Goal: Information Seeking & Learning: Learn about a topic

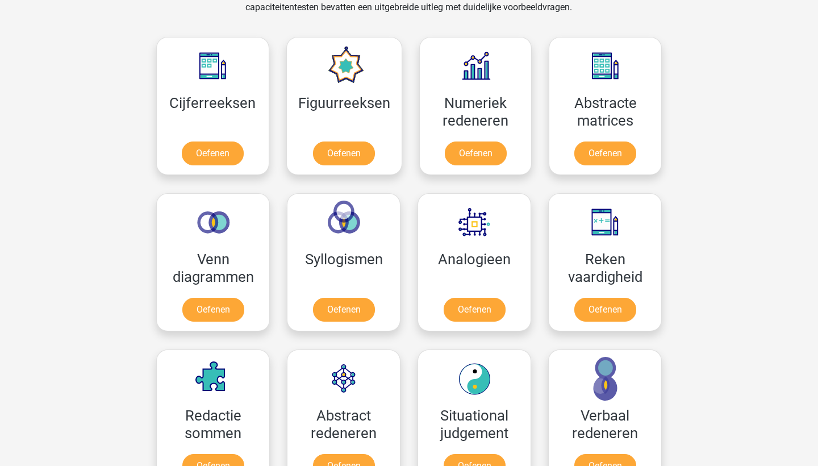
scroll to position [498, 0]
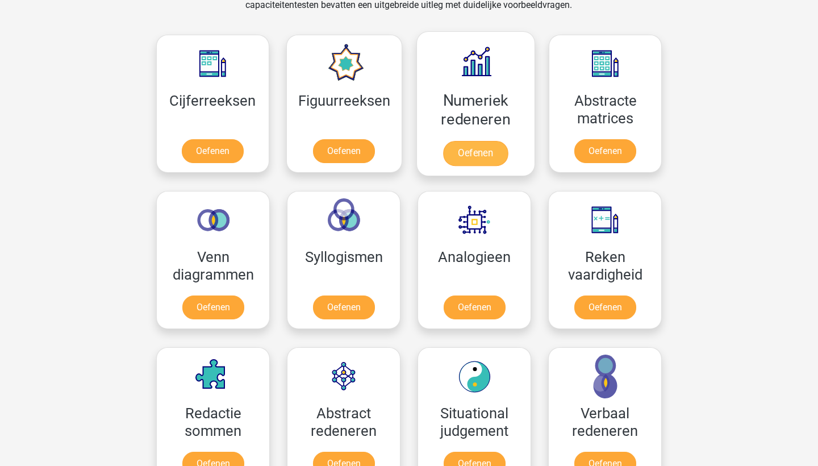
click at [495, 149] on link "Oefenen" at bounding box center [475, 153] width 65 height 25
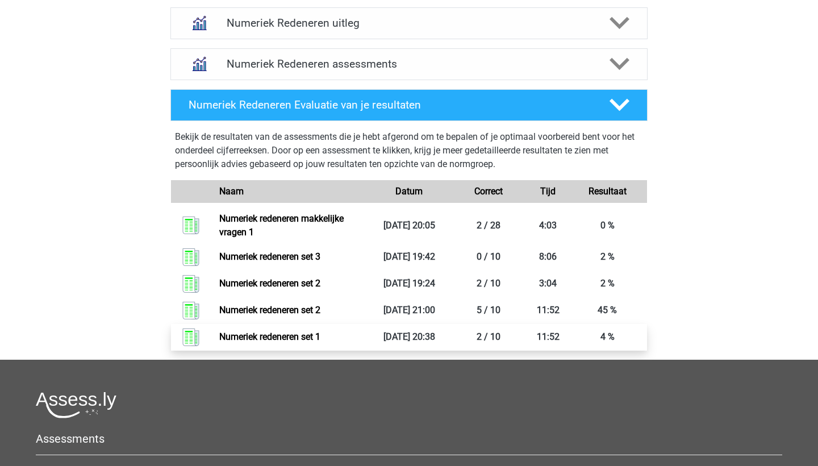
scroll to position [471, 0]
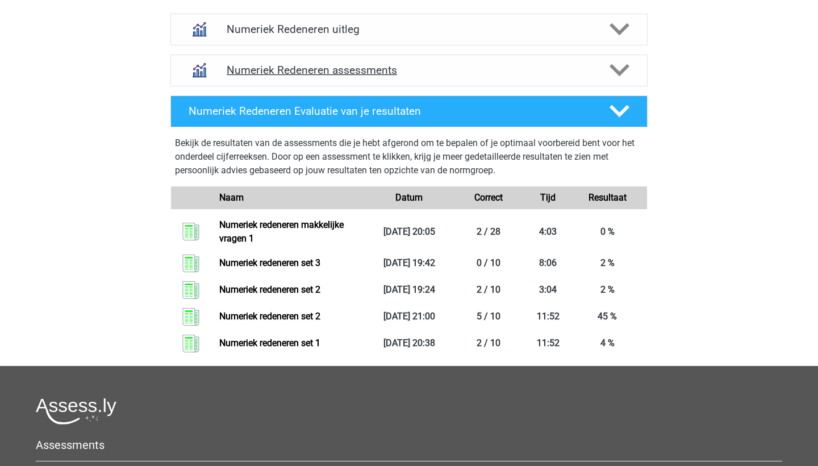
click at [384, 64] on h4 "Numeriek Redeneren assessments" at bounding box center [409, 70] width 365 height 13
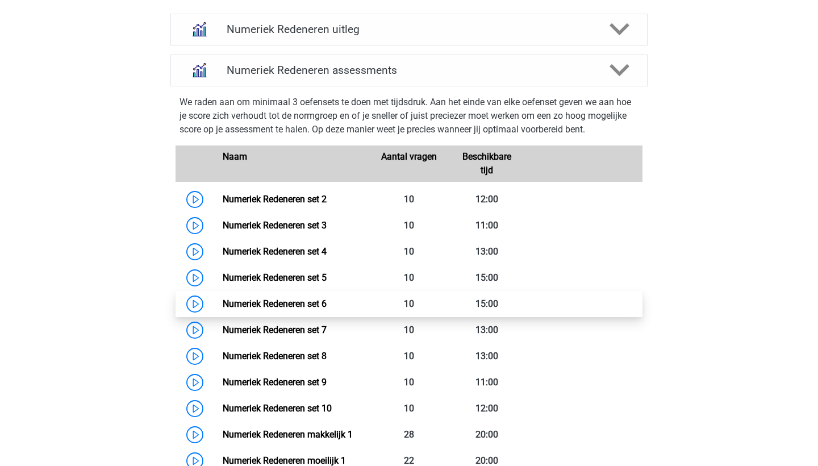
click at [314, 309] on link "Numeriek Redeneren set 6" at bounding box center [275, 303] width 104 height 11
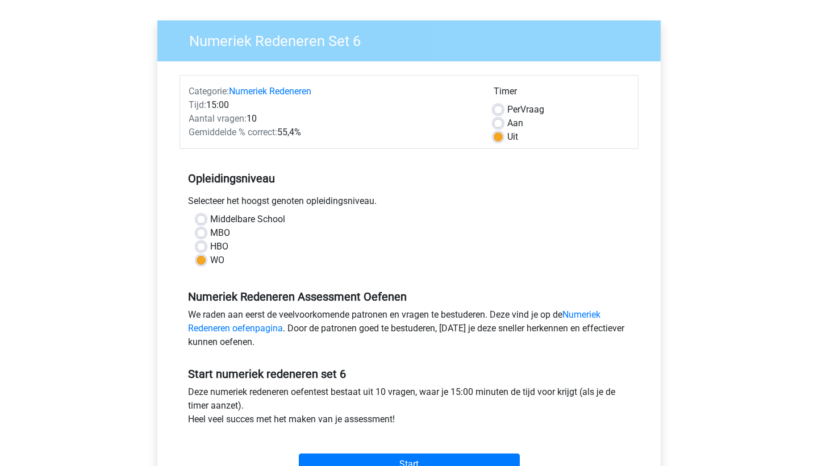
scroll to position [94, 0]
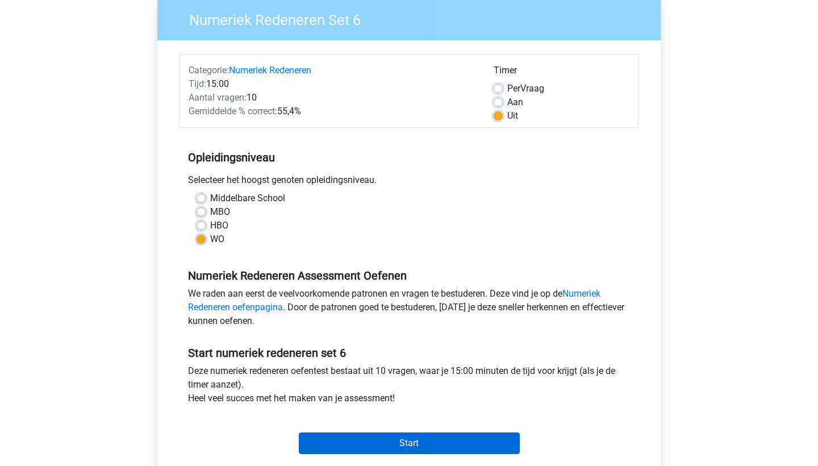
click at [358, 443] on input "Start" at bounding box center [409, 443] width 221 height 22
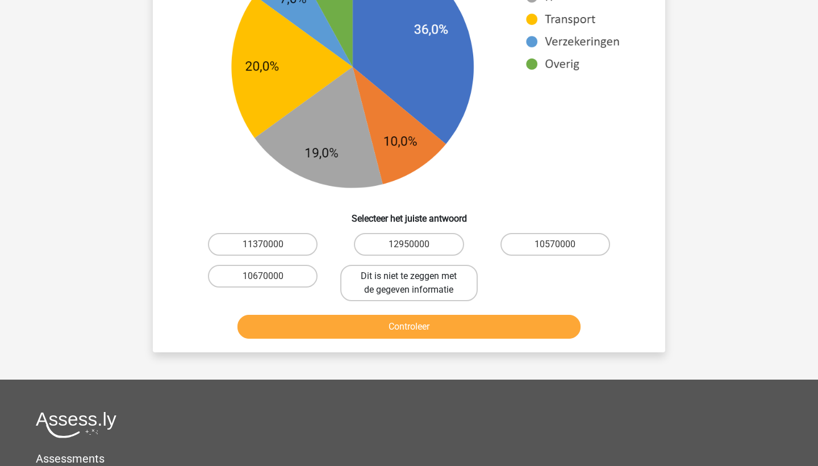
scroll to position [550, 0]
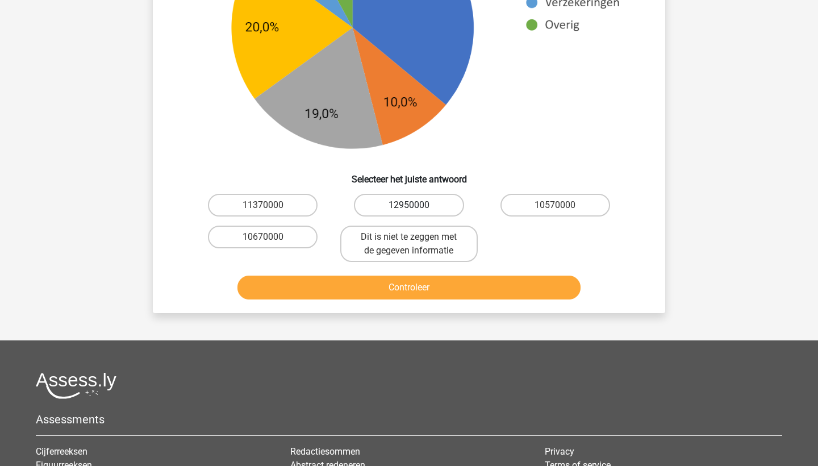
click at [392, 207] on label "12950000" at bounding box center [409, 205] width 110 height 23
click at [409, 207] on input "12950000" at bounding box center [412, 208] width 7 height 7
radio input "true"
click at [378, 287] on button "Controleer" at bounding box center [409, 288] width 344 height 24
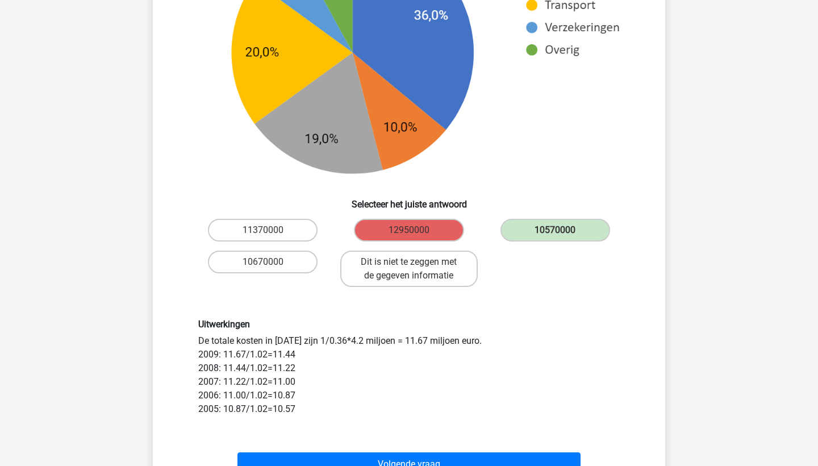
scroll to position [524, 0]
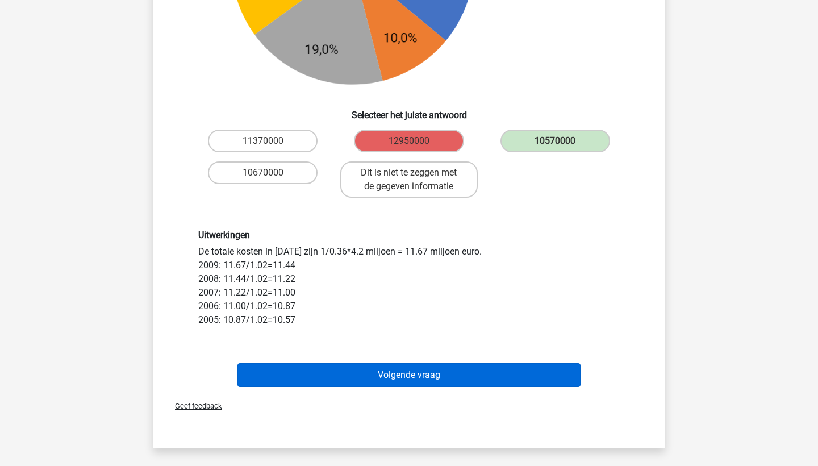
click at [349, 377] on button "Volgende vraag" at bounding box center [409, 375] width 344 height 24
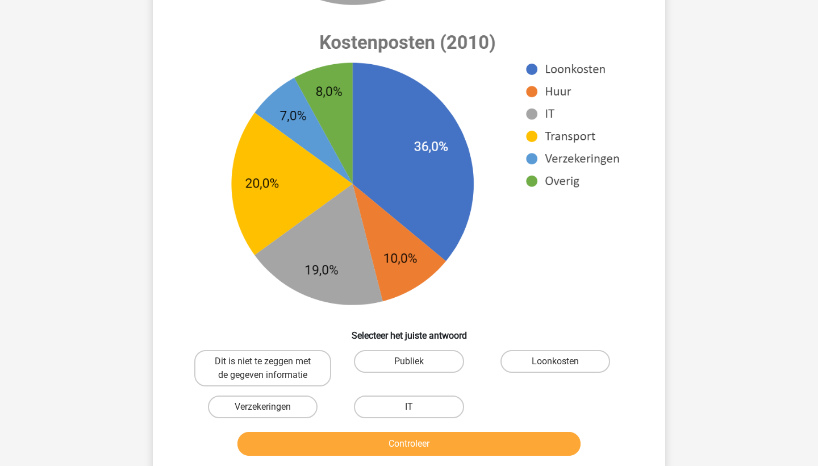
scroll to position [579, 0]
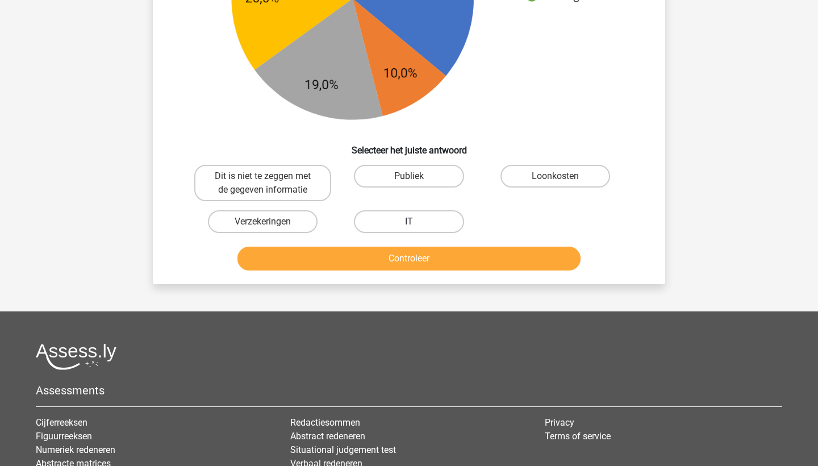
click at [403, 228] on label "IT" at bounding box center [409, 221] width 110 height 23
click at [409, 228] on input "IT" at bounding box center [412, 225] width 7 height 7
radio input "true"
click at [406, 261] on button "Controleer" at bounding box center [409, 259] width 344 height 24
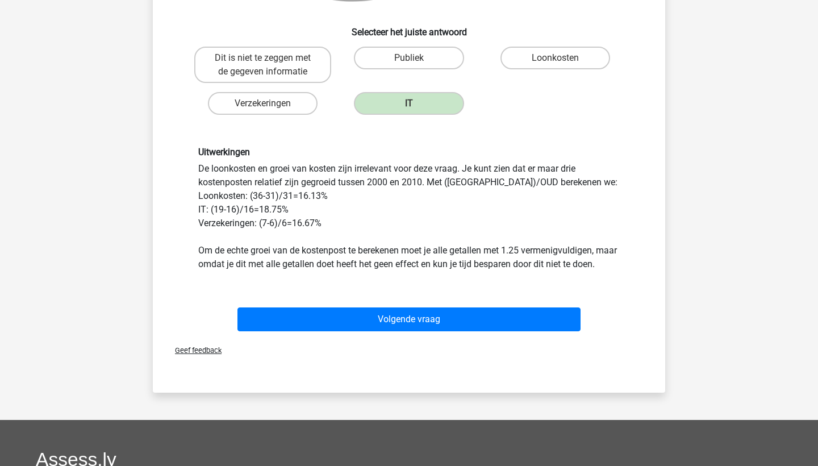
scroll to position [702, 0]
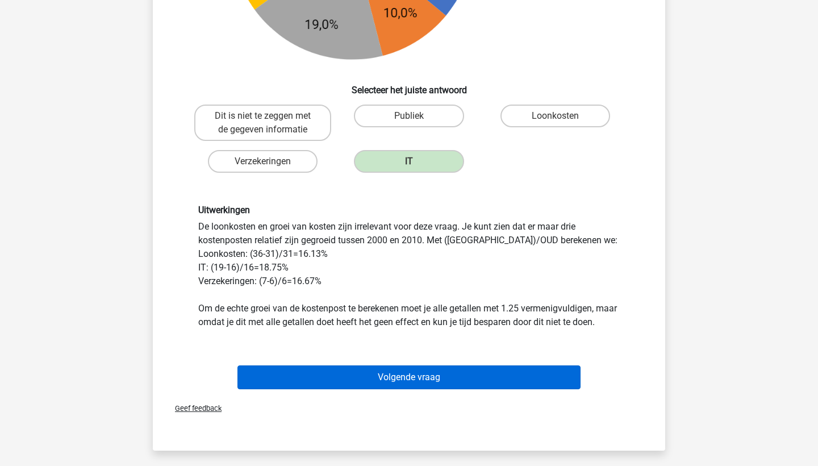
click at [358, 389] on button "Volgende vraag" at bounding box center [409, 377] width 344 height 24
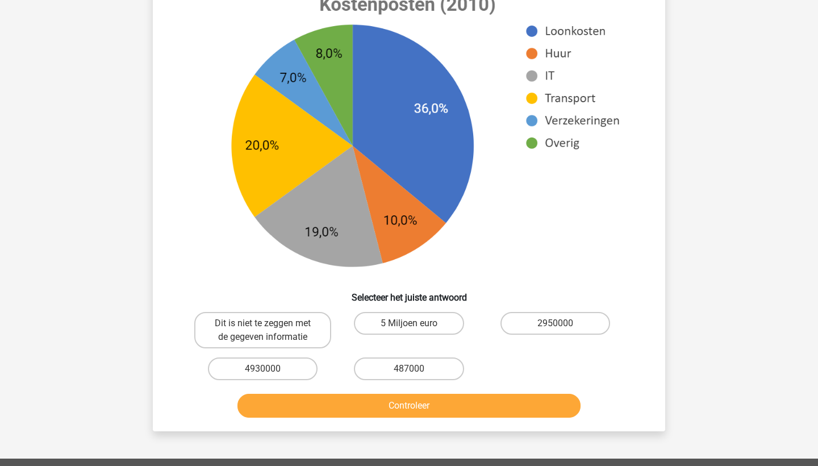
scroll to position [468, 0]
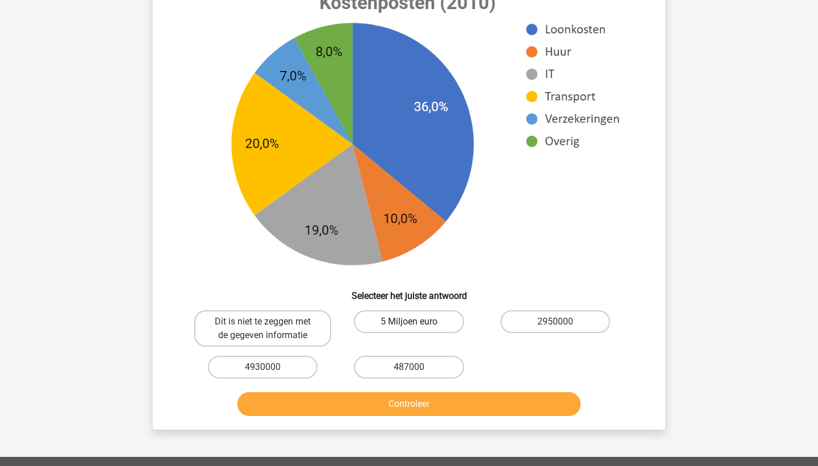
click at [410, 312] on label "5 Miljoen euro" at bounding box center [409, 321] width 110 height 23
click at [410, 322] on input "5 Miljoen euro" at bounding box center [412, 325] width 7 height 7
radio input "true"
click at [414, 412] on button "Controleer" at bounding box center [409, 404] width 344 height 24
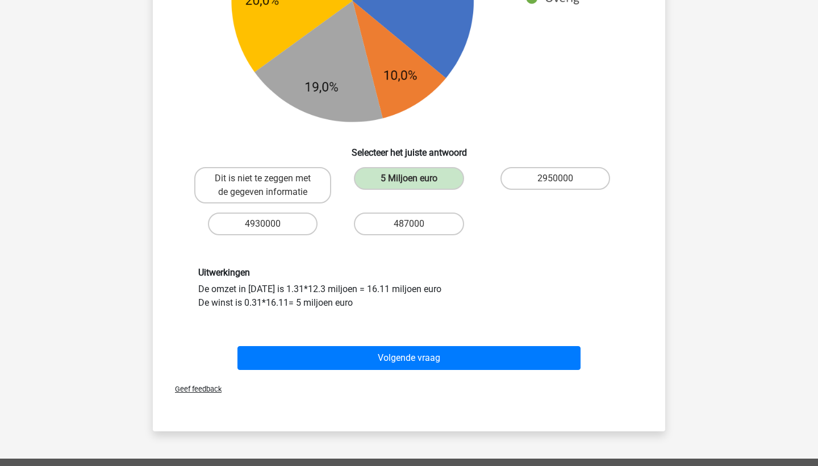
scroll to position [612, 0]
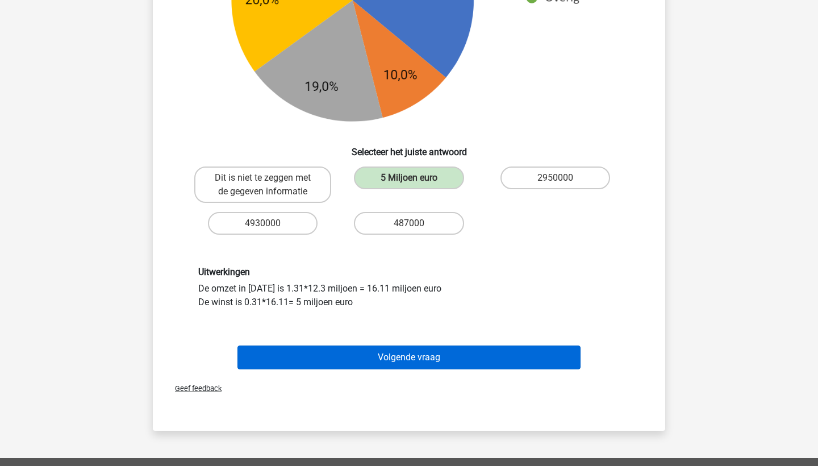
click at [440, 361] on button "Volgende vraag" at bounding box center [409, 357] width 344 height 24
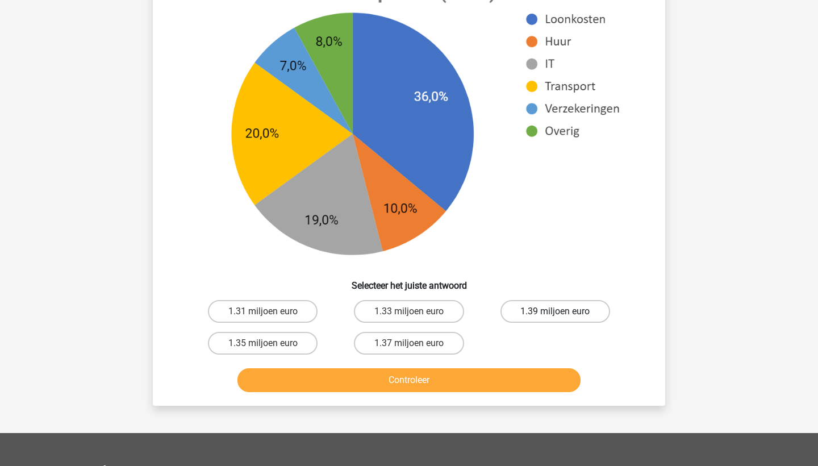
scroll to position [461, 0]
click at [276, 317] on label "1.31 miljoen euro" at bounding box center [263, 311] width 110 height 23
click at [270, 317] on input "1.31 miljoen euro" at bounding box center [266, 314] width 7 height 7
radio input "true"
click at [339, 390] on button "Controleer" at bounding box center [409, 380] width 344 height 24
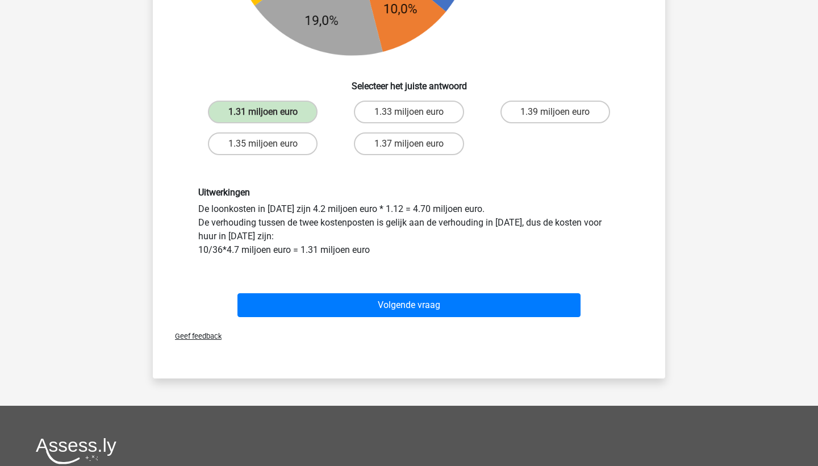
scroll to position [663, 0]
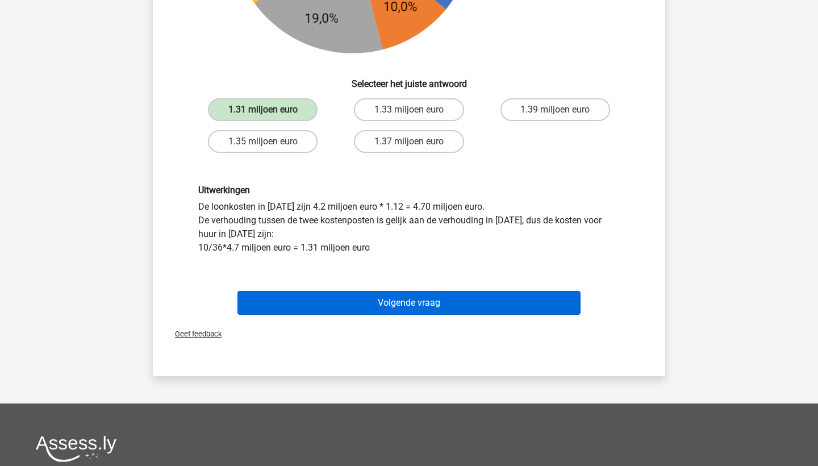
click at [388, 301] on button "Volgende vraag" at bounding box center [409, 303] width 344 height 24
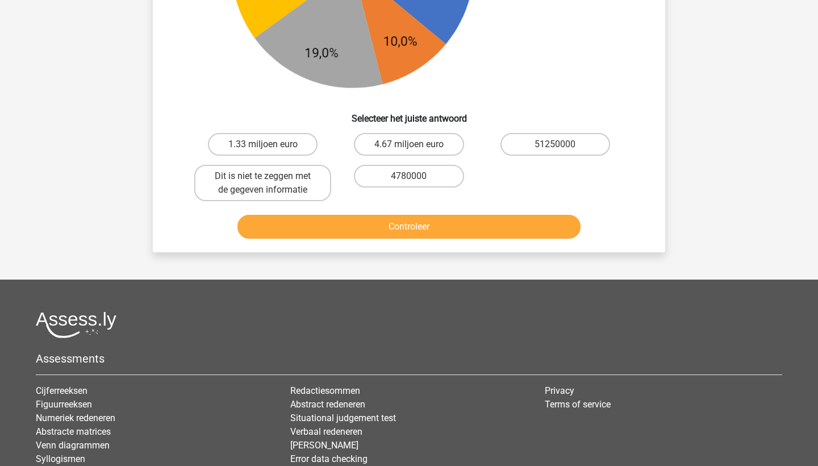
scroll to position [659, 0]
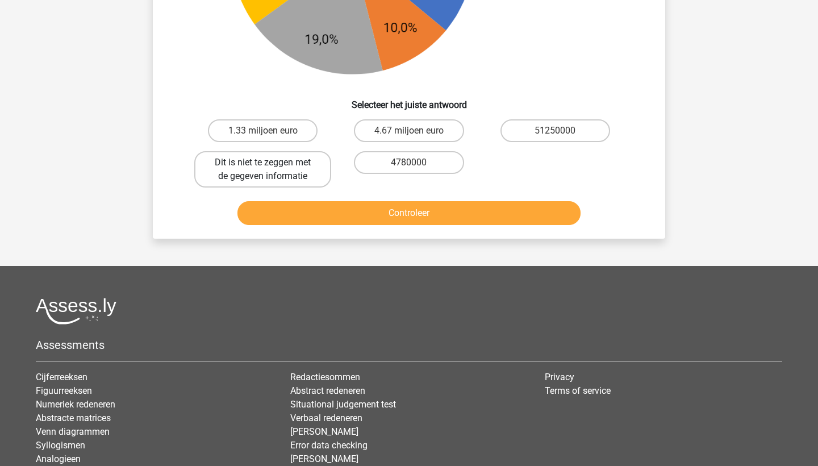
click at [297, 162] on label "Dit is niet te zeggen met de gegeven informatie" at bounding box center [262, 169] width 137 height 36
click at [270, 162] on input "Dit is niet te zeggen met de gegeven informatie" at bounding box center [266, 165] width 7 height 7
radio input "true"
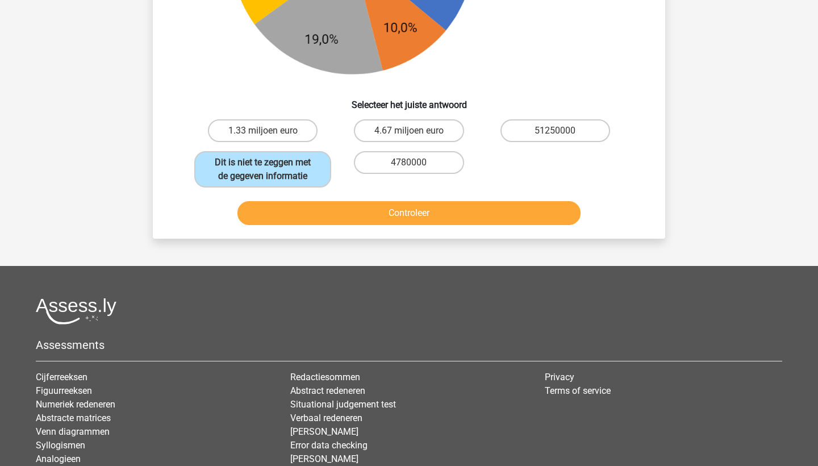
click at [324, 205] on button "Controleer" at bounding box center [409, 213] width 344 height 24
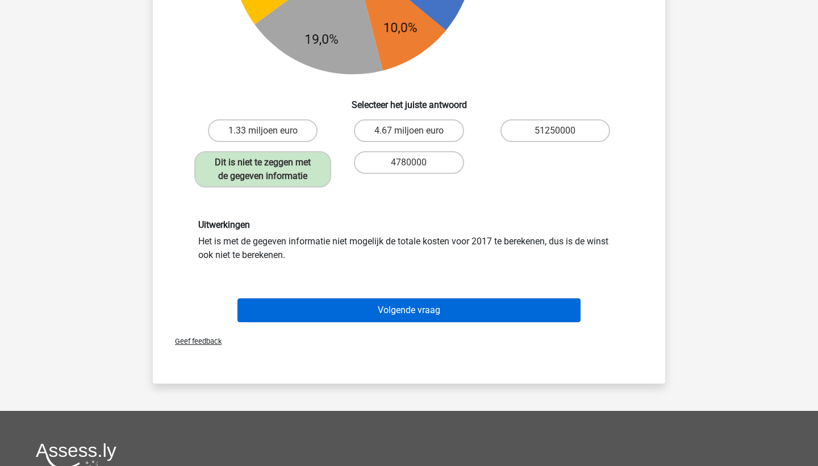
click at [335, 305] on button "Volgende vraag" at bounding box center [409, 310] width 344 height 24
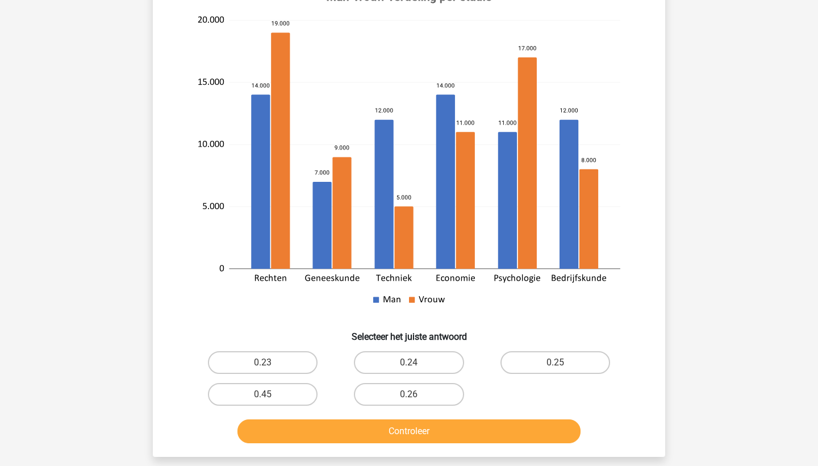
scroll to position [57, 0]
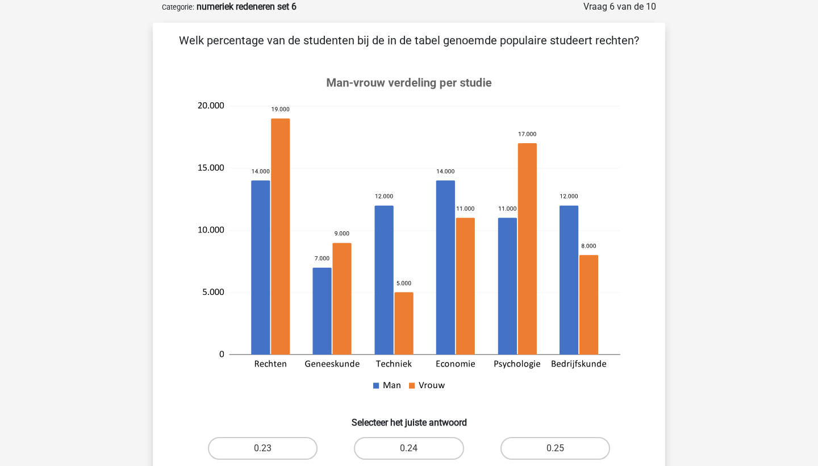
click at [361, 156] on icon at bounding box center [409, 233] width 458 height 350
click at [376, 448] on label "0.24" at bounding box center [409, 448] width 110 height 23
click at [409, 448] on input "0.24" at bounding box center [412, 451] width 7 height 7
radio input "true"
click at [304, 454] on label "0.23" at bounding box center [263, 448] width 110 height 23
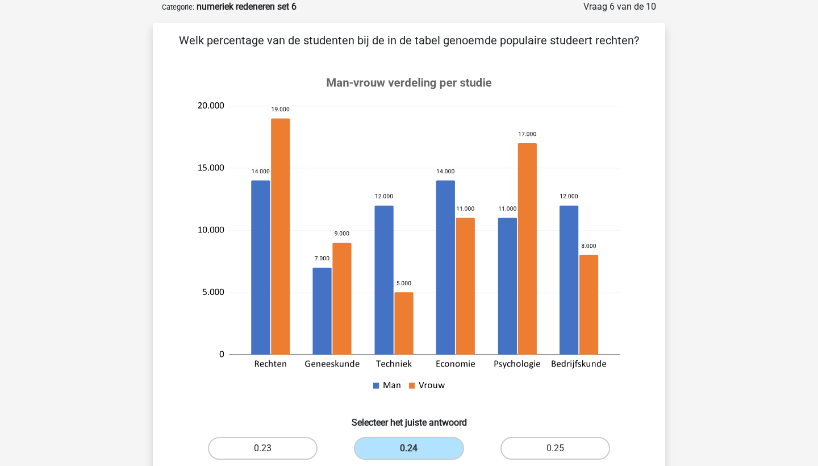
click at [270, 454] on input "0.23" at bounding box center [266, 451] width 7 height 7
radio input "true"
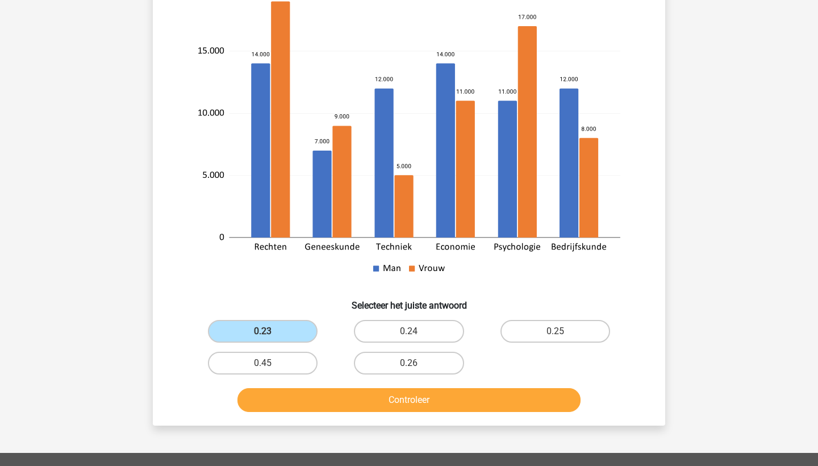
scroll to position [191, 0]
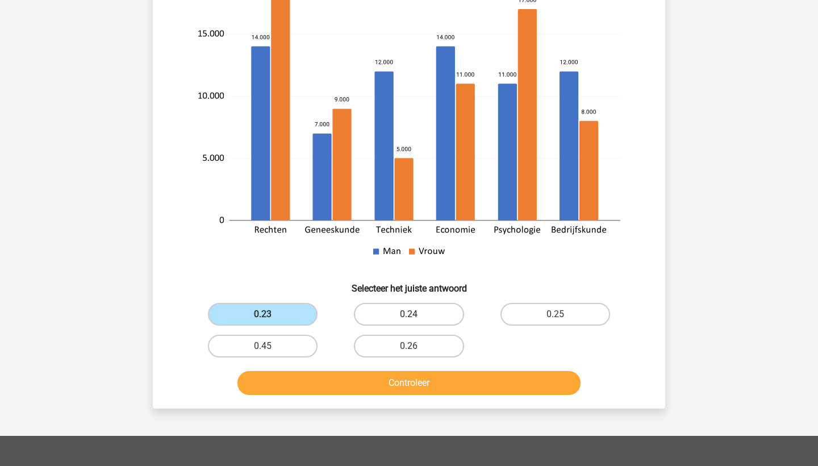
click at [419, 321] on label "0.24" at bounding box center [409, 314] width 110 height 23
click at [416, 321] on input "0.24" at bounding box center [412, 317] width 7 height 7
radio input "true"
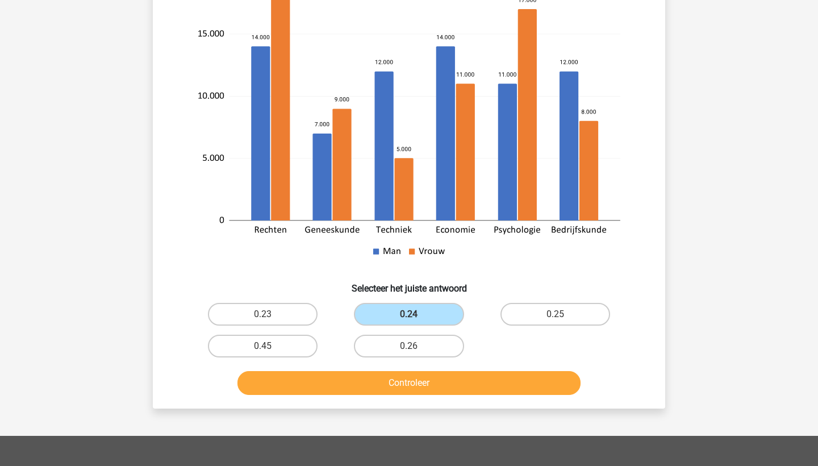
click at [408, 386] on button "Controleer" at bounding box center [409, 383] width 344 height 24
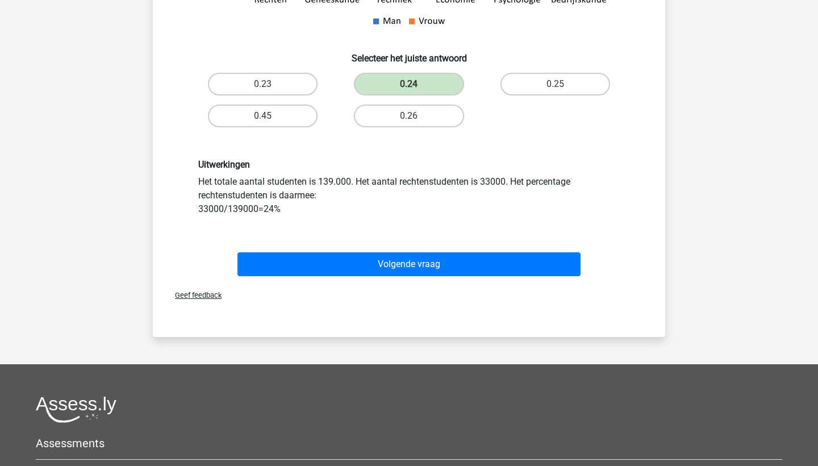
scroll to position [484, 0]
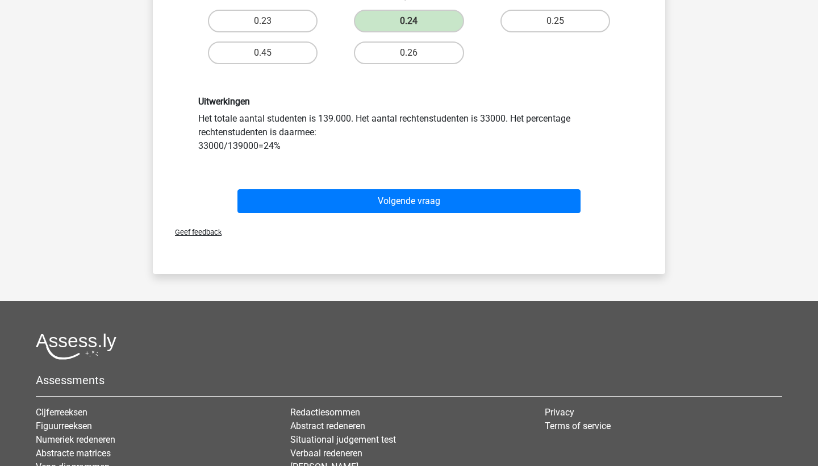
click at [458, 185] on div "Volgende vraag" at bounding box center [409, 198] width 476 height 37
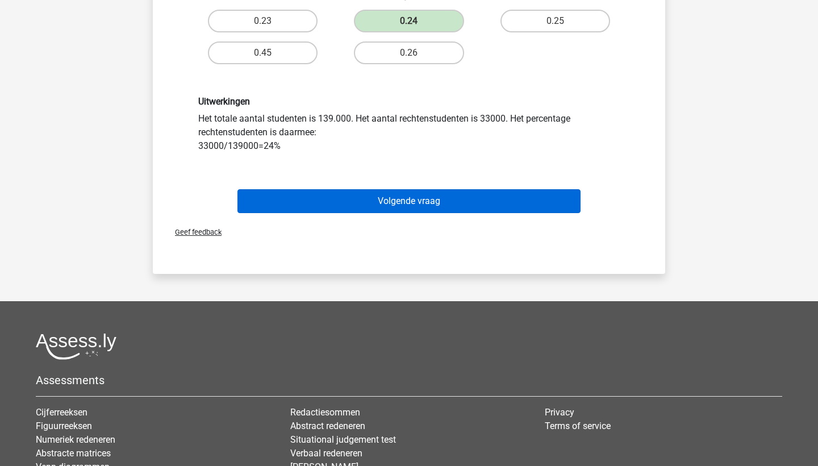
click at [452, 201] on button "Volgende vraag" at bounding box center [409, 201] width 344 height 24
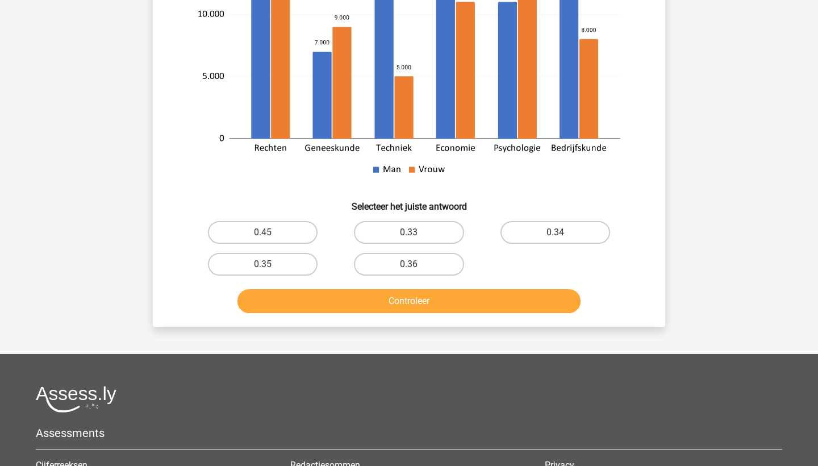
scroll to position [322, 0]
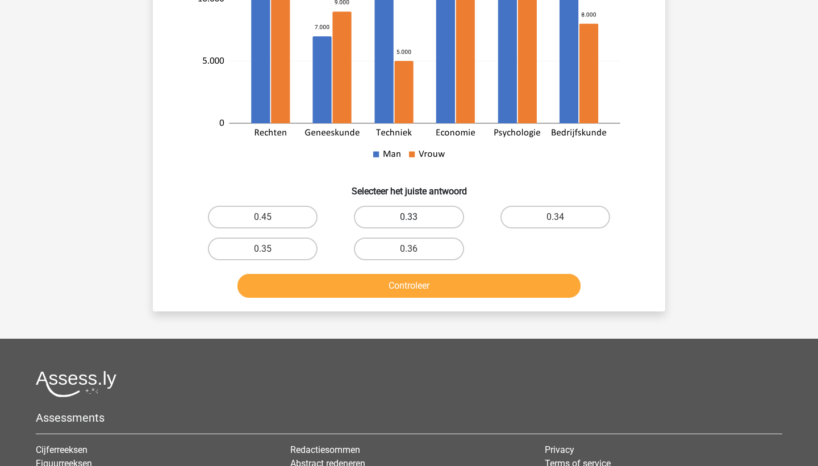
drag, startPoint x: 452, startPoint y: 201, endPoint x: 446, endPoint y: 224, distance: 24.5
click at [446, 224] on div "Het aantal vrouwen dat techniek studeert groeit met 10% per jaar. Als dit de ko…" at bounding box center [408, 35] width 503 height 536
click at [453, 219] on label "0.33" at bounding box center [409, 217] width 110 height 23
click at [416, 219] on input "0.33" at bounding box center [412, 220] width 7 height 7
radio input "true"
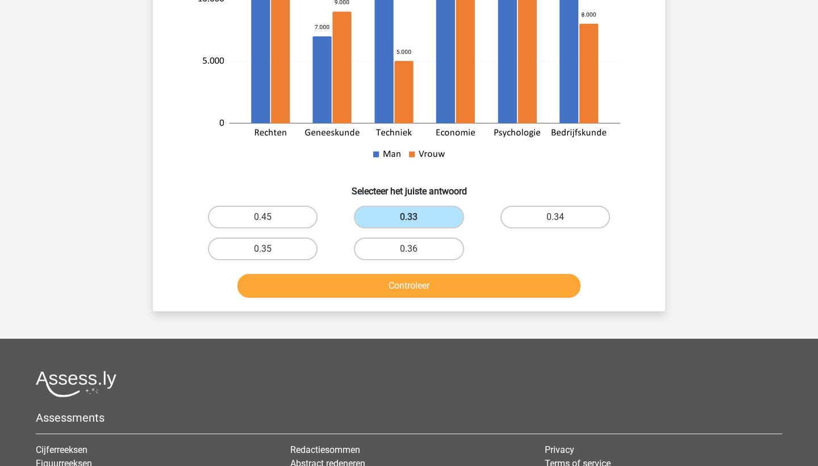
click at [429, 297] on button "Controleer" at bounding box center [409, 286] width 344 height 24
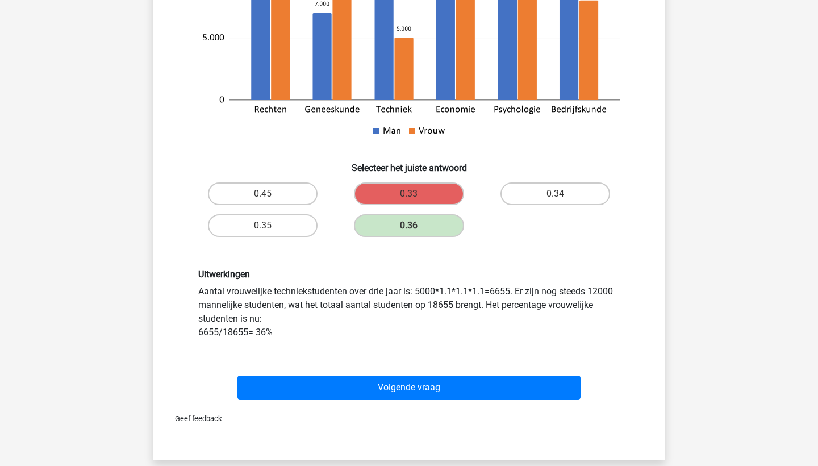
scroll to position [348, 0]
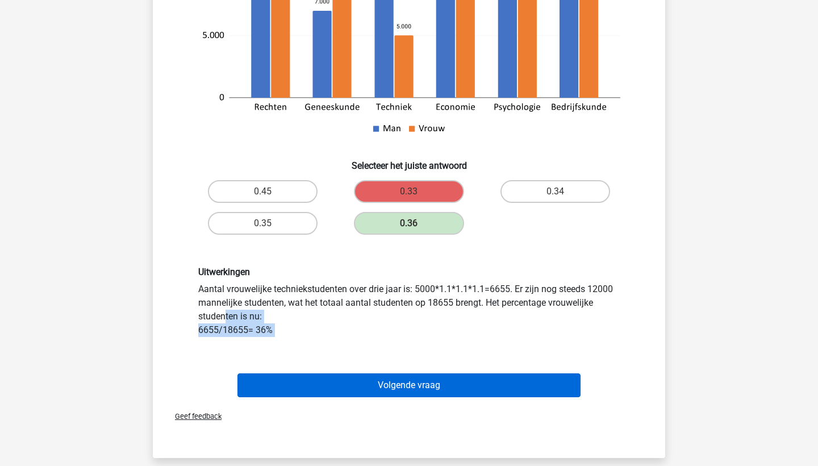
drag, startPoint x: 473, startPoint y: 299, endPoint x: 434, endPoint y: 380, distance: 90.0
click at [434, 380] on div "Het aantal vrouwen dat techniek studeert groeit met 10% per jaar. Als dit de ko…" at bounding box center [408, 71] width 503 height 660
click at [434, 380] on button "Volgende vraag" at bounding box center [409, 385] width 344 height 24
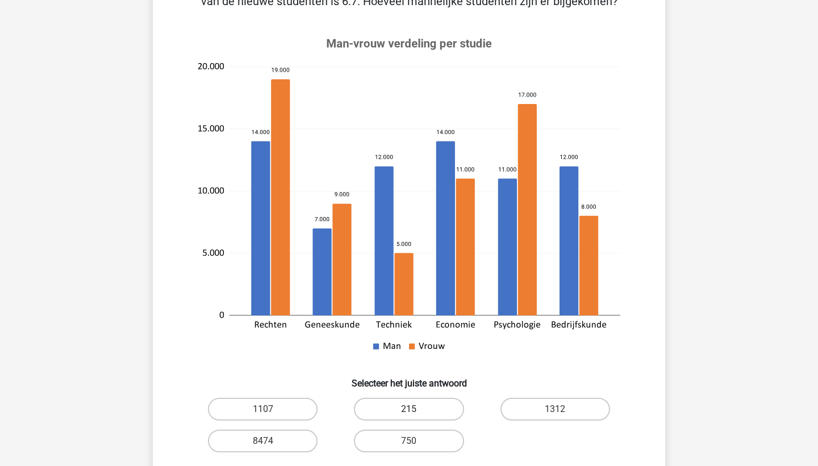
scroll to position [141, 0]
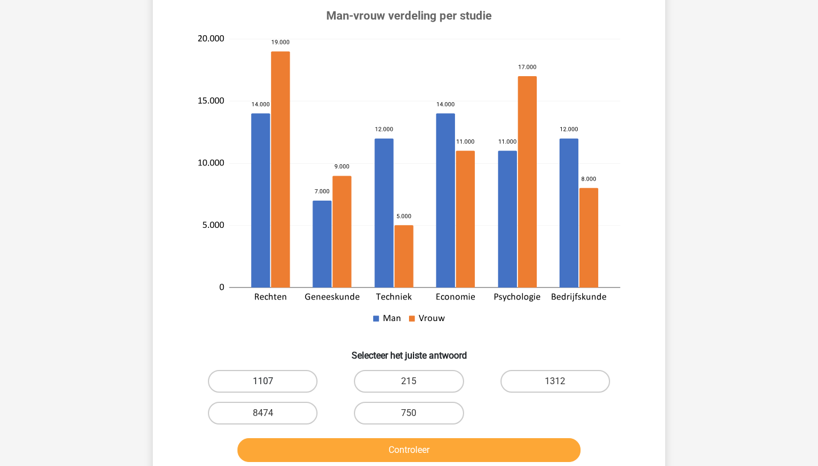
click at [274, 372] on label "1107" at bounding box center [263, 381] width 110 height 23
click at [270, 381] on input "1107" at bounding box center [266, 384] width 7 height 7
radio input "true"
click at [333, 448] on button "Controleer" at bounding box center [409, 450] width 344 height 24
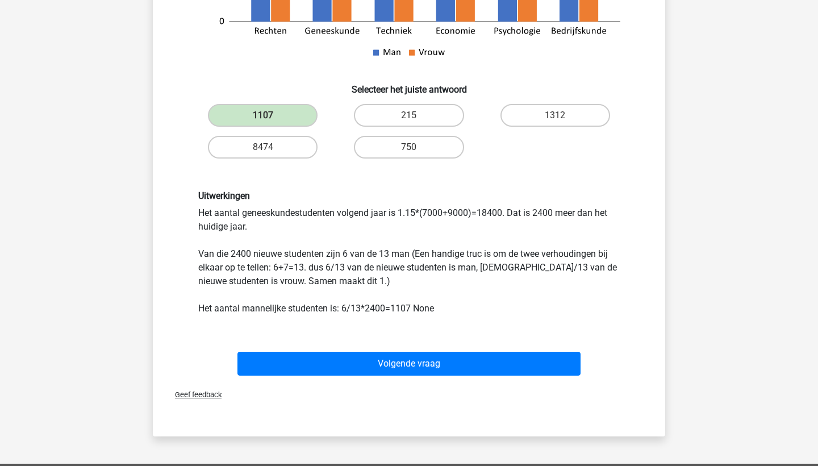
scroll to position [408, 0]
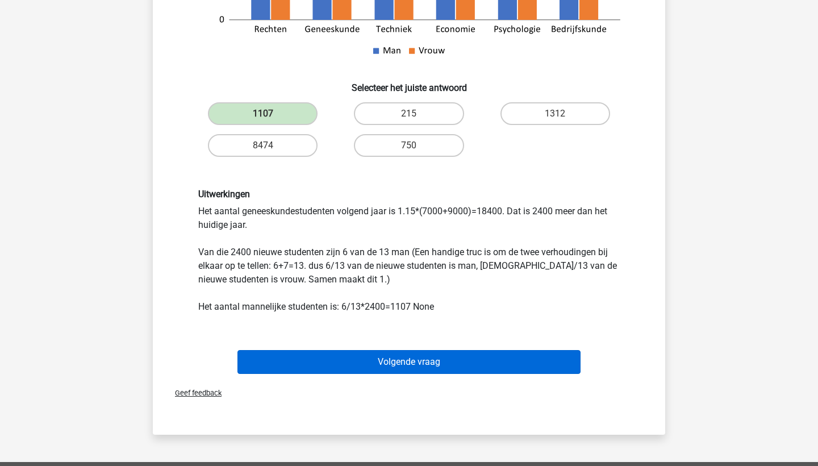
click at [369, 350] on button "Volgende vraag" at bounding box center [409, 362] width 344 height 24
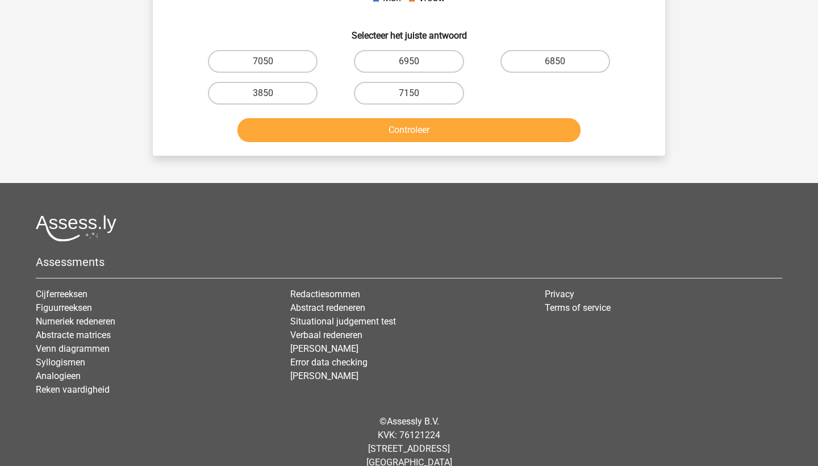
scroll to position [457, 0]
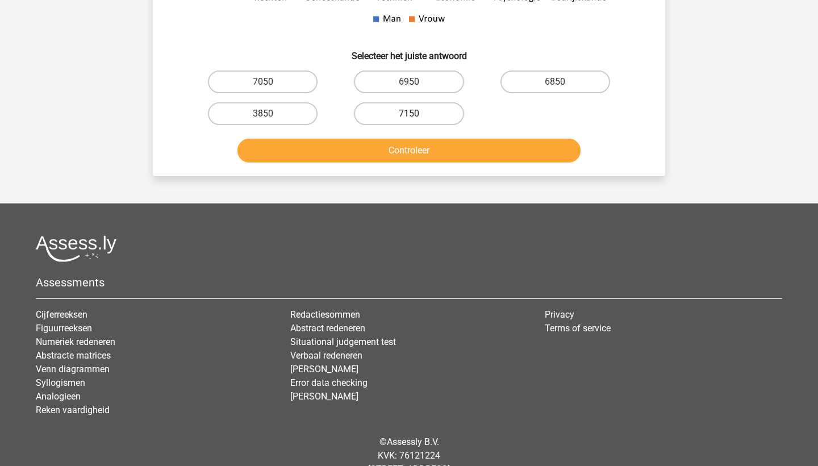
click at [423, 118] on label "7150" at bounding box center [409, 113] width 110 height 23
click at [416, 118] on input "7150" at bounding box center [412, 117] width 7 height 7
radio input "true"
click at [428, 143] on button "Controleer" at bounding box center [409, 151] width 344 height 24
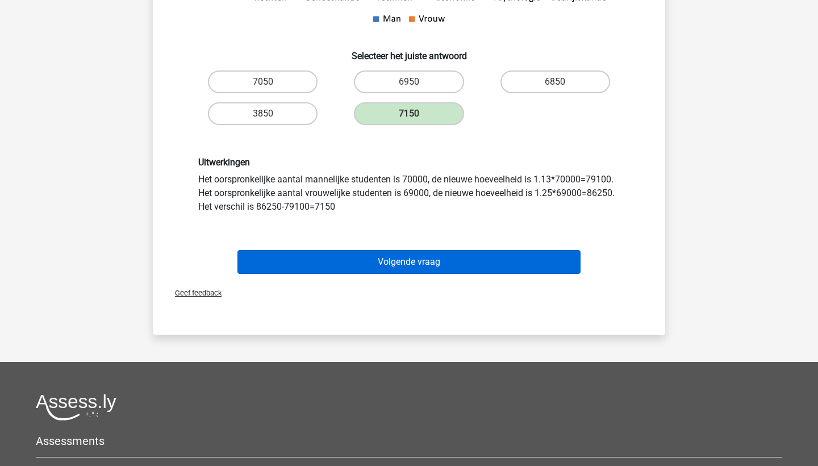
click at [397, 255] on button "Volgende vraag" at bounding box center [409, 262] width 344 height 24
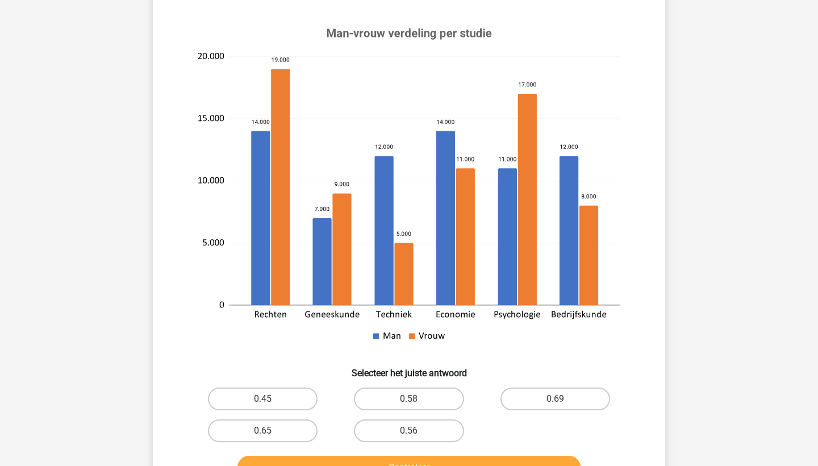
scroll to position [145, 0]
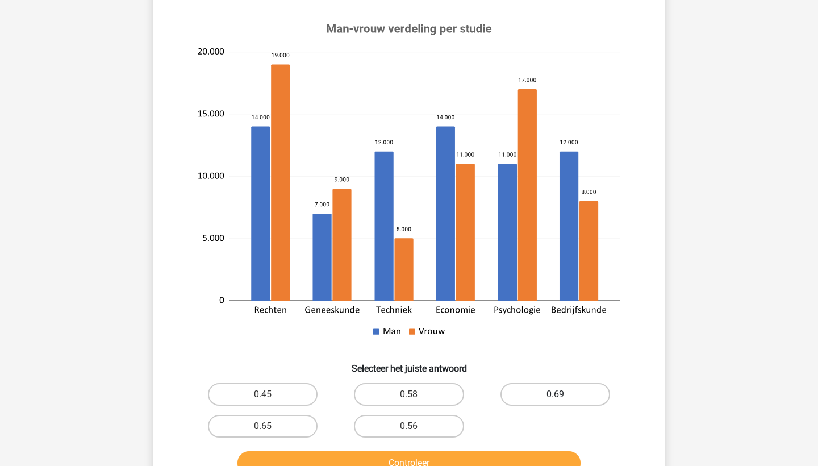
click at [552, 383] on label "0.69" at bounding box center [555, 394] width 110 height 23
click at [555, 394] on input "0.69" at bounding box center [558, 397] width 7 height 7
radio input "true"
click at [497, 451] on button "Controleer" at bounding box center [409, 463] width 344 height 24
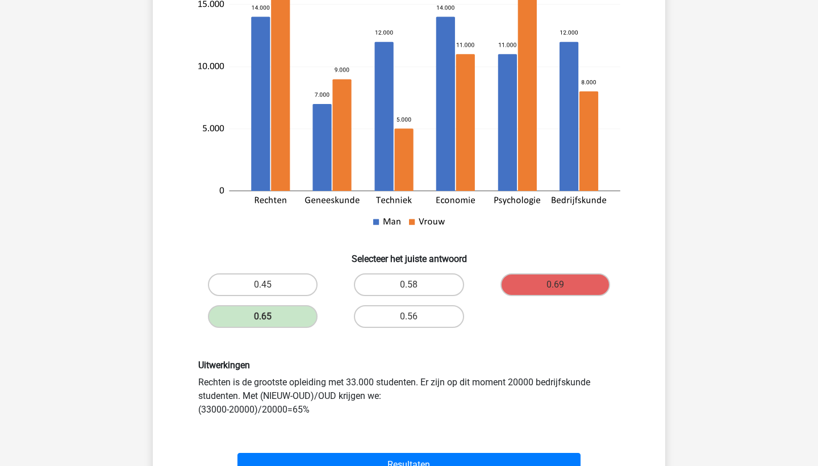
scroll to position [315, 0]
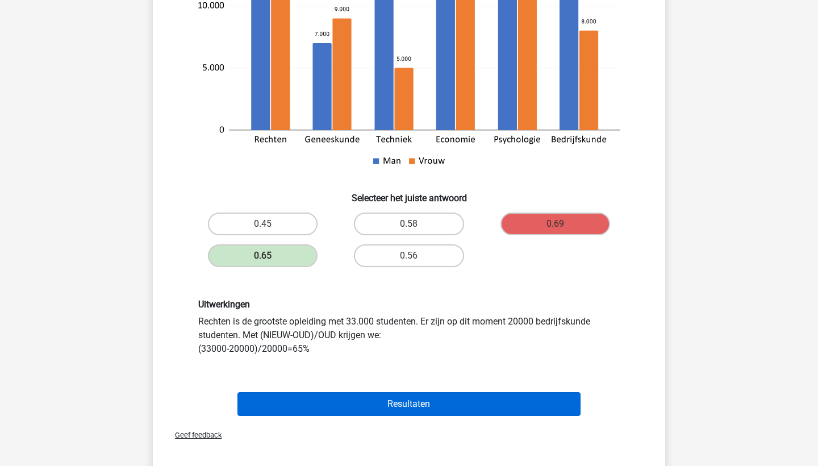
click at [490, 392] on button "Resultaten" at bounding box center [409, 404] width 344 height 24
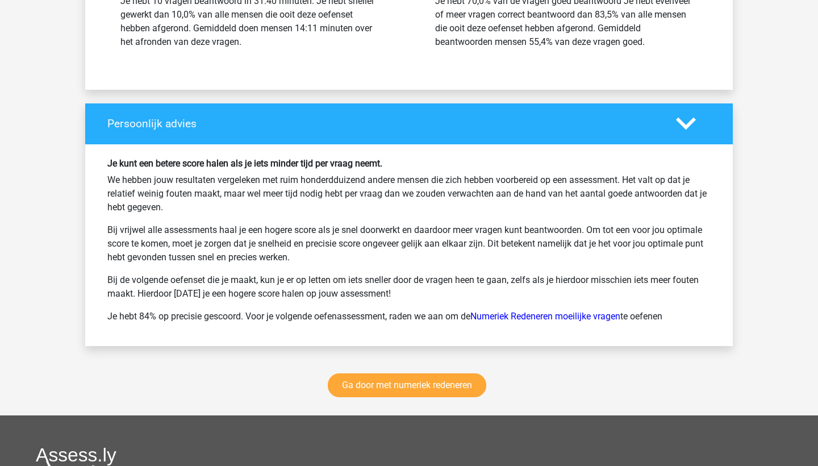
scroll to position [1420, 0]
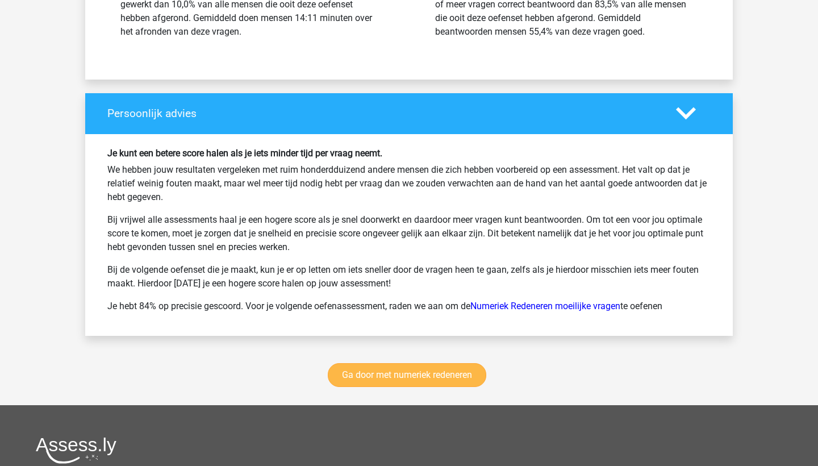
click at [447, 368] on link "Ga door met numeriek redeneren" at bounding box center [407, 375] width 158 height 24
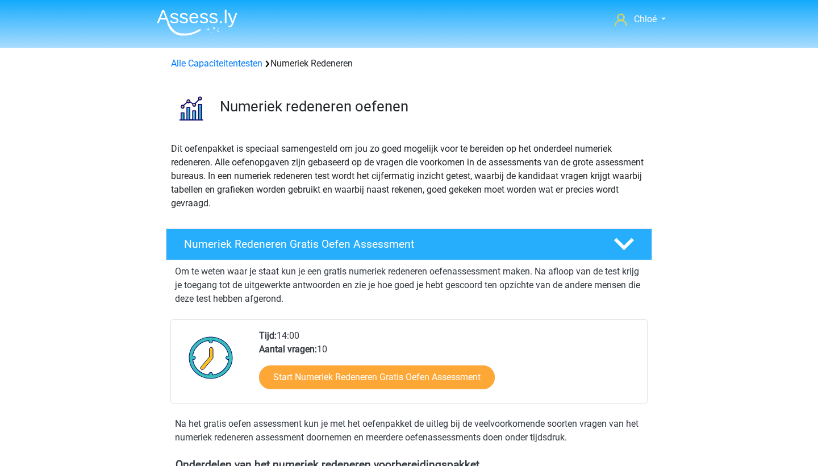
scroll to position [521, 0]
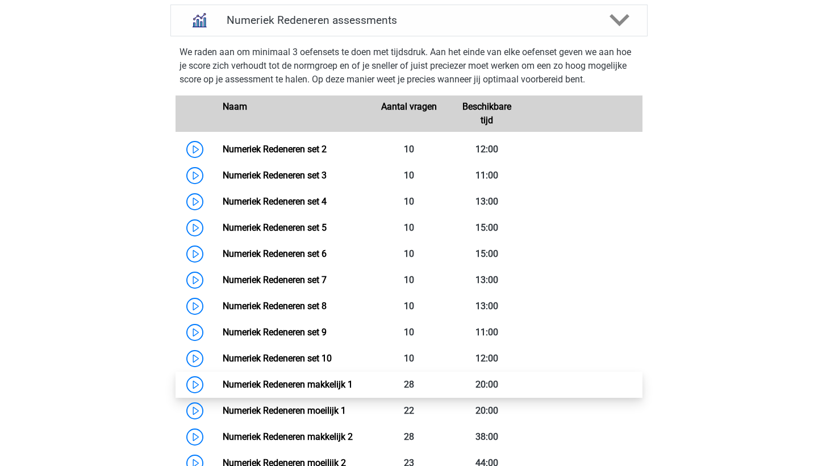
click at [314, 381] on link "Numeriek Redeneren makkelijk 1" at bounding box center [288, 384] width 130 height 11
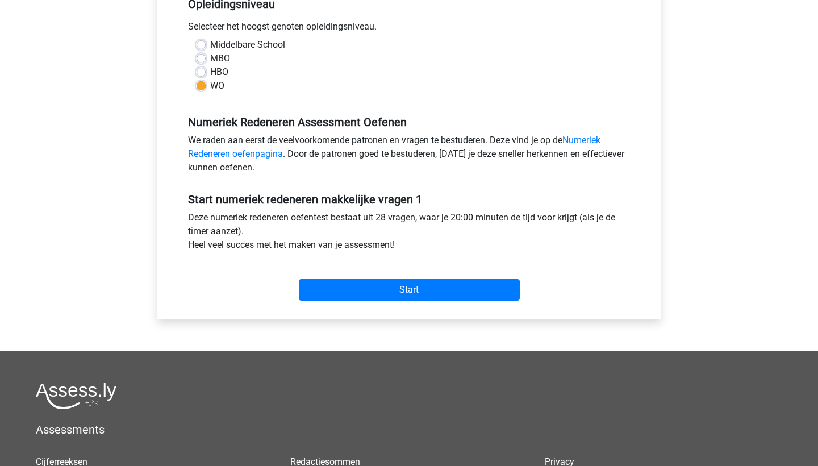
scroll to position [307, 0]
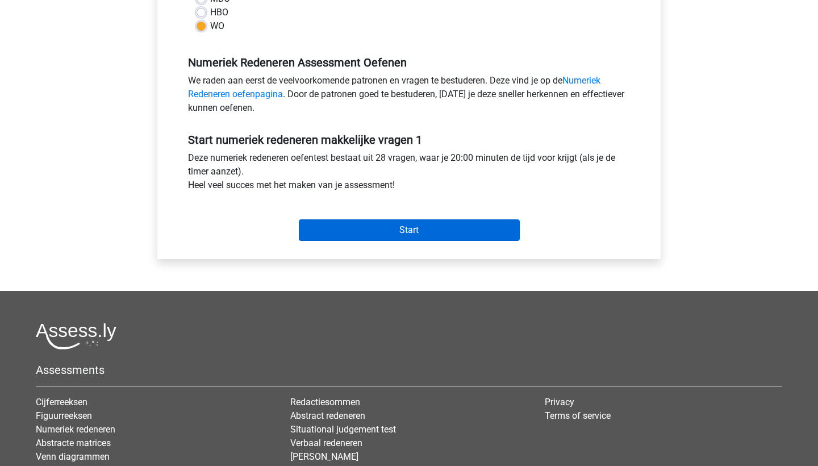
click at [443, 232] on input "Start" at bounding box center [409, 230] width 221 height 22
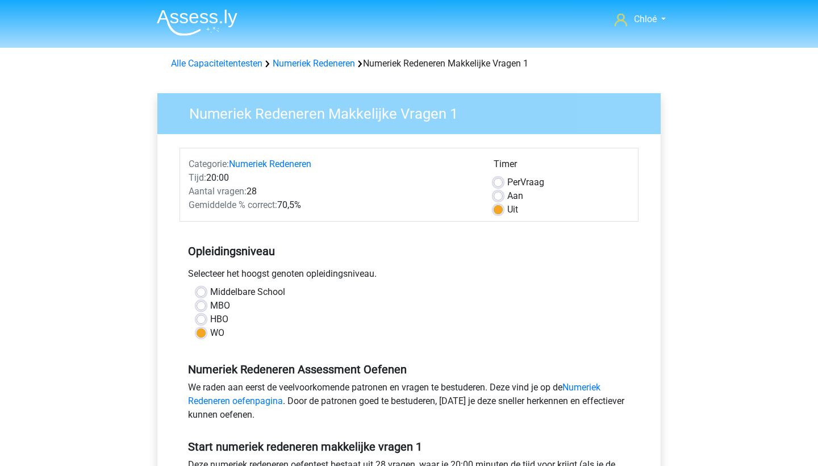
scroll to position [0, 0]
